Goal: Task Accomplishment & Management: Use online tool/utility

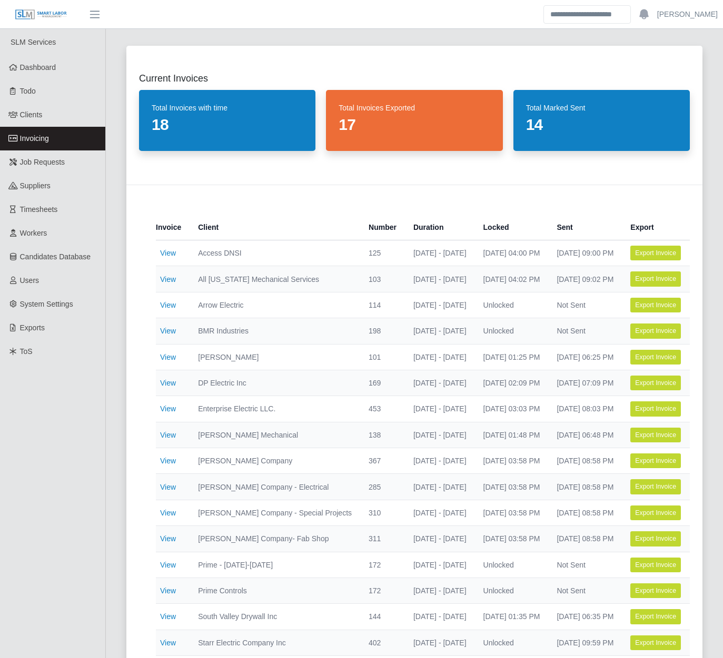
select select "**********"
click at [51, 138] on link "Invoicing" at bounding box center [52, 139] width 105 height 24
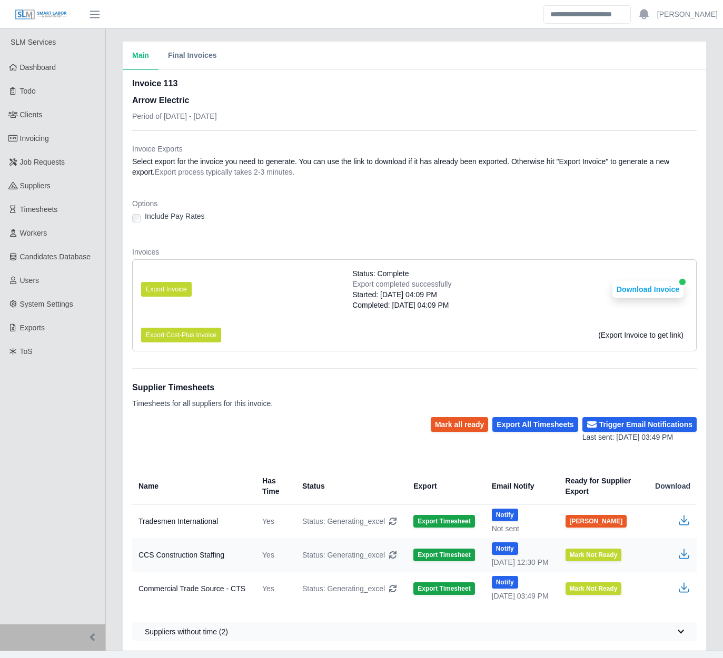
click at [111, 300] on div "Main Final Invoices Invoice 113 Arrow Electric Period of 07/28/2025 - 08/03/202…" at bounding box center [414, 346] width 617 height 609
click at [72, 138] on link "Invoicing" at bounding box center [52, 139] width 105 height 24
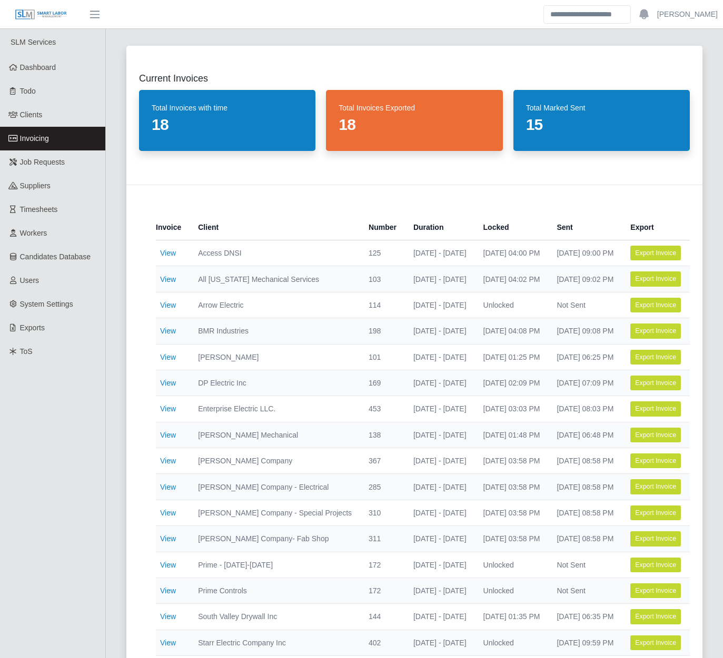
click at [113, 378] on div "Current Invoices Total Invoices with time 18 Total Invoices Exported 18 Total M…" at bounding box center [414, 621] width 617 height 1177
click at [163, 405] on link "View" at bounding box center [168, 409] width 16 height 8
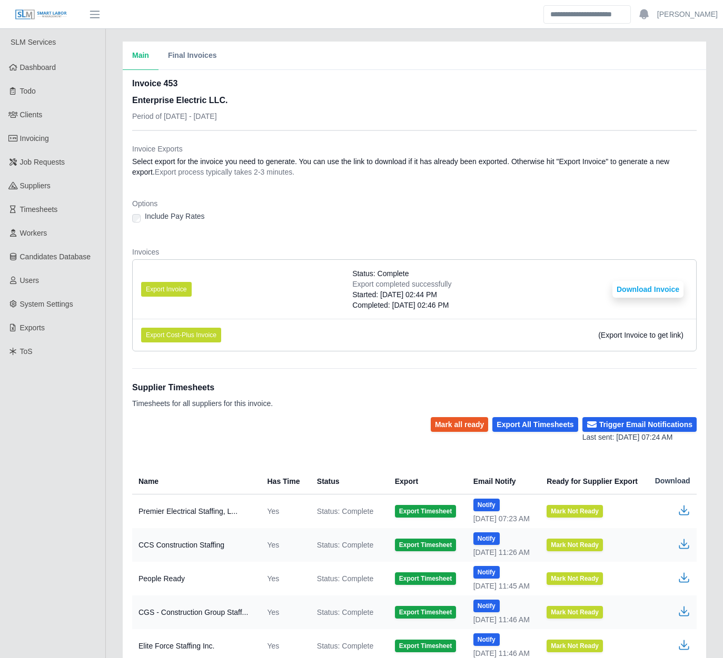
drag, startPoint x: 628, startPoint y: 657, endPoint x: 41, endPoint y: 525, distance: 602.7
click at [41, 525] on ul "SLM Services Dashboard Todo Clients Invoicing Job Requests Suppliers Timesheets…" at bounding box center [52, 423] width 105 height 788
click at [109, 253] on div "Main Final Invoices Invoice 453 Enterprise Electric LLC. Period of [DATE] - [DA…" at bounding box center [414, 443] width 617 height 802
click at [112, 257] on div "Main Final Invoices Invoice 453 Enterprise Electric LLC. Period of [DATE] - [DA…" at bounding box center [414, 443] width 617 height 802
click at [112, 267] on div "Main Final Invoices Invoice 453 Enterprise Electric LLC. Period of [DATE] - [DA…" at bounding box center [414, 443] width 617 height 802
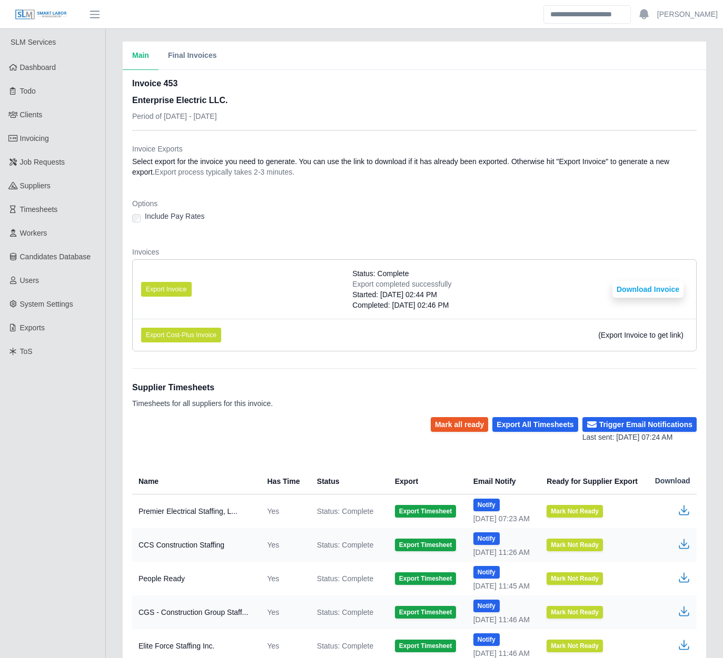
click at [111, 267] on div "Main Final Invoices Invoice 453 Enterprise Electric LLC. Period of [DATE] - [DA…" at bounding box center [414, 443] width 617 height 802
